Goal: Find specific page/section: Find specific page/section

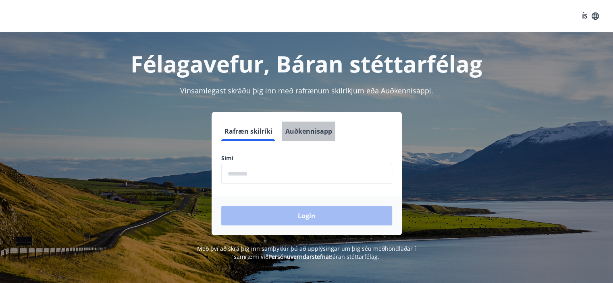
click at [317, 131] on button "Auðkennisapp" at bounding box center [308, 131] width 53 height 19
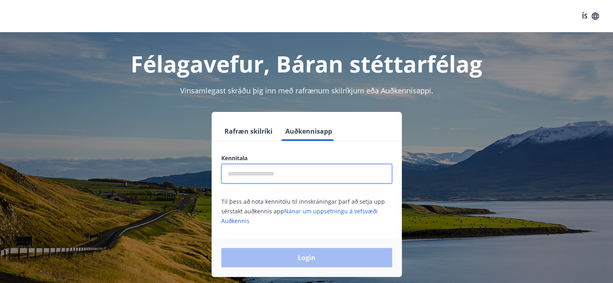
click at [251, 170] on input "text" at bounding box center [306, 174] width 171 height 20
type input "**********"
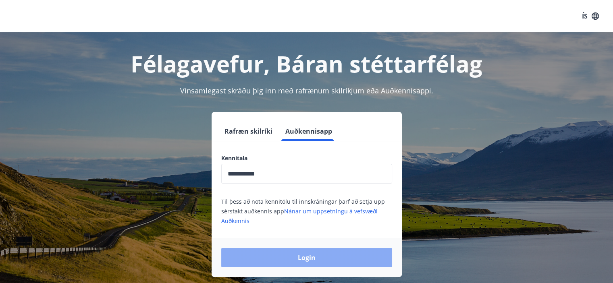
click at [269, 262] on button "Login" at bounding box center [306, 257] width 171 height 19
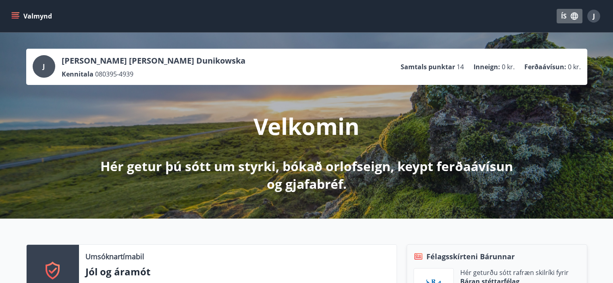
click at [571, 15] on icon "button" at bounding box center [574, 15] width 7 height 7
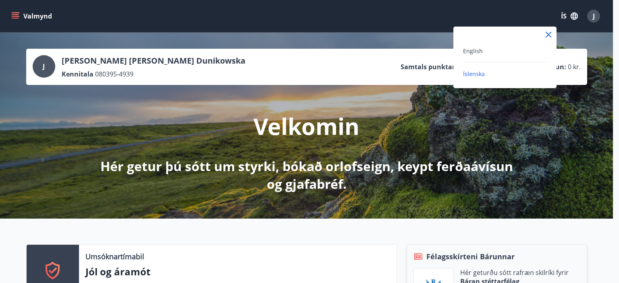
click at [486, 48] on div "English" at bounding box center [505, 51] width 84 height 10
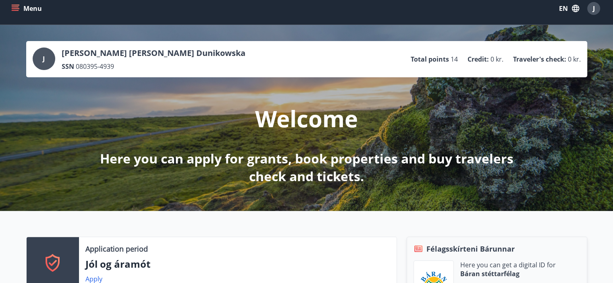
scroll to position [5, 0]
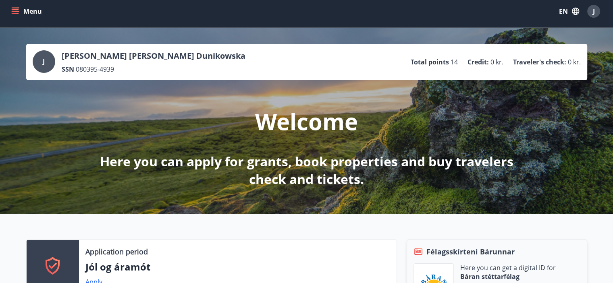
click at [14, 9] on icon "menu" at bounding box center [15, 9] width 7 height 1
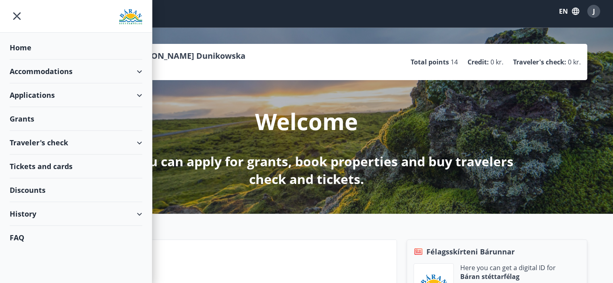
click at [39, 110] on div "Grants" at bounding box center [76, 119] width 133 height 24
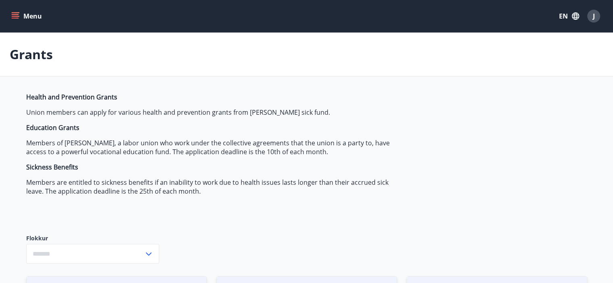
type input "***"
click at [15, 15] on icon "menu" at bounding box center [15, 16] width 8 height 8
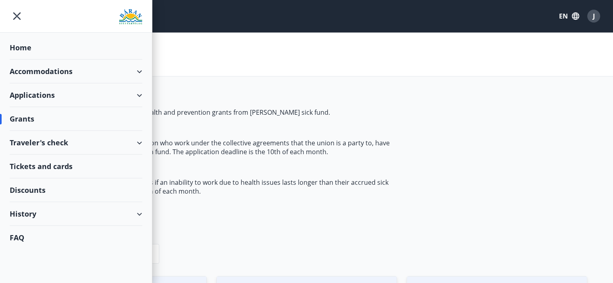
click at [33, 169] on div "Tickets and cards" at bounding box center [76, 167] width 133 height 24
